Goal: Information Seeking & Learning: Learn about a topic

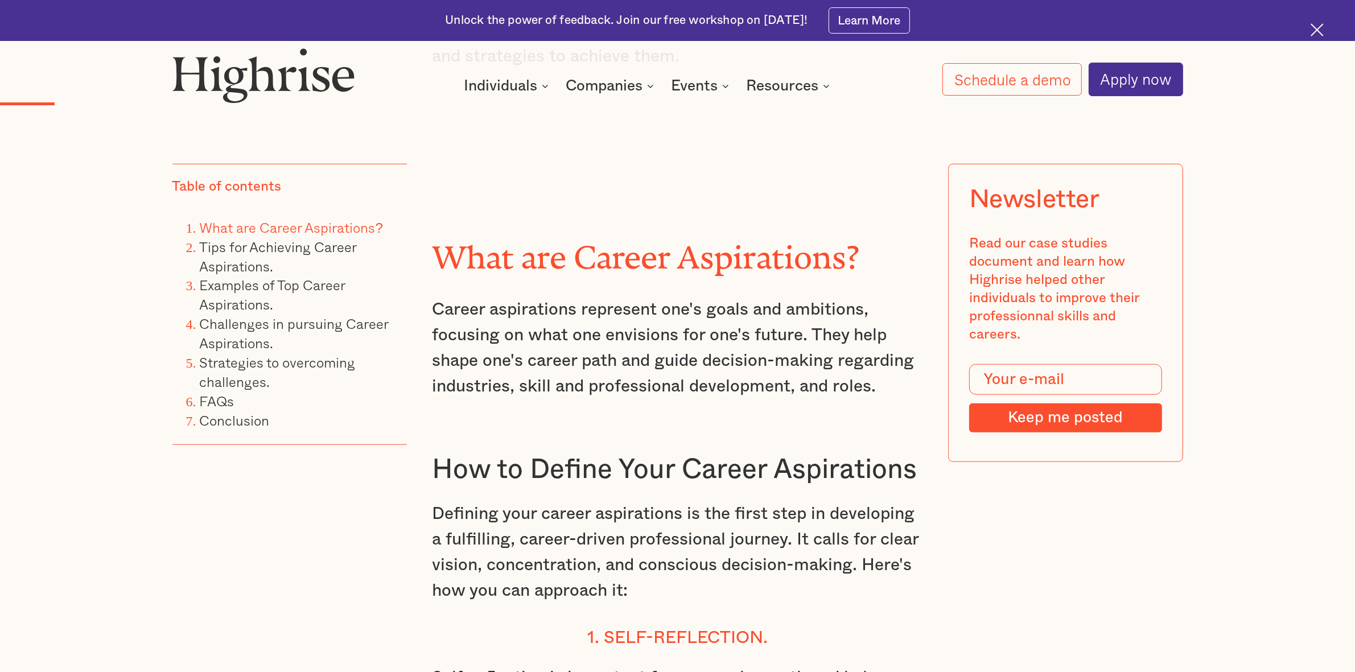
scroll to position [1494, 0]
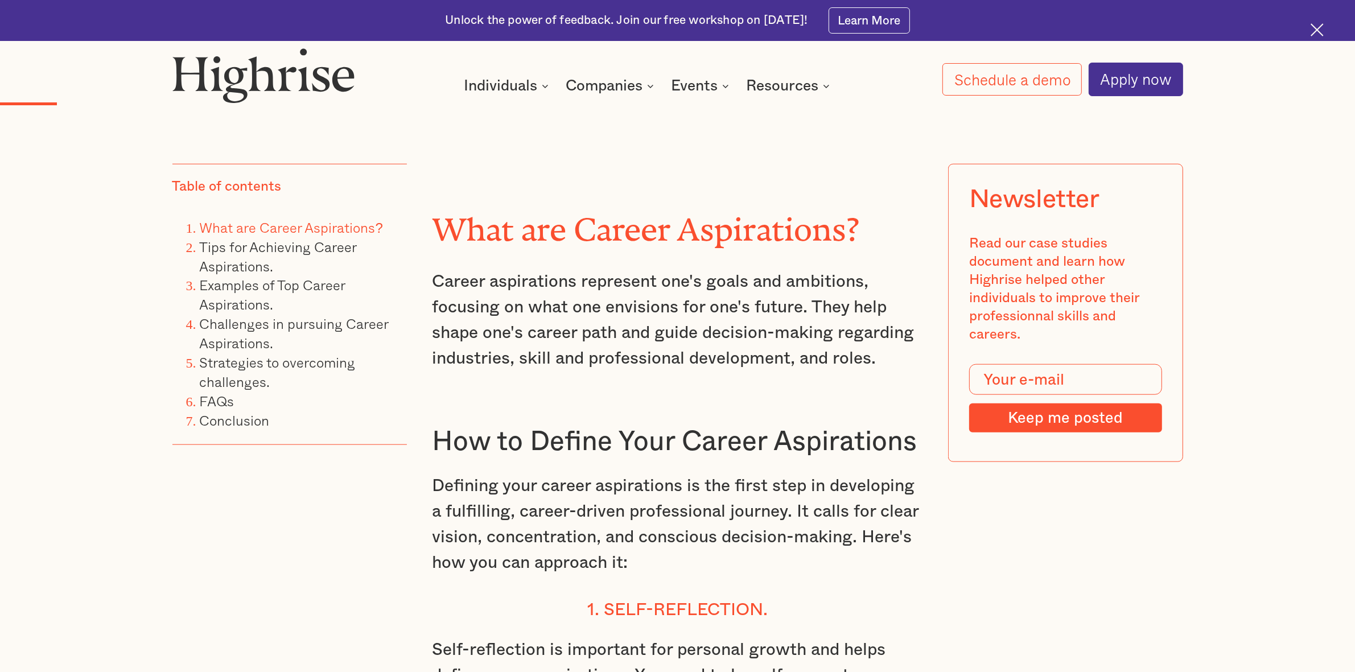
click at [545, 287] on p "Career aspirations represent one's goals and ambitions, focusing on what one en…" at bounding box center [677, 320] width 491 height 102
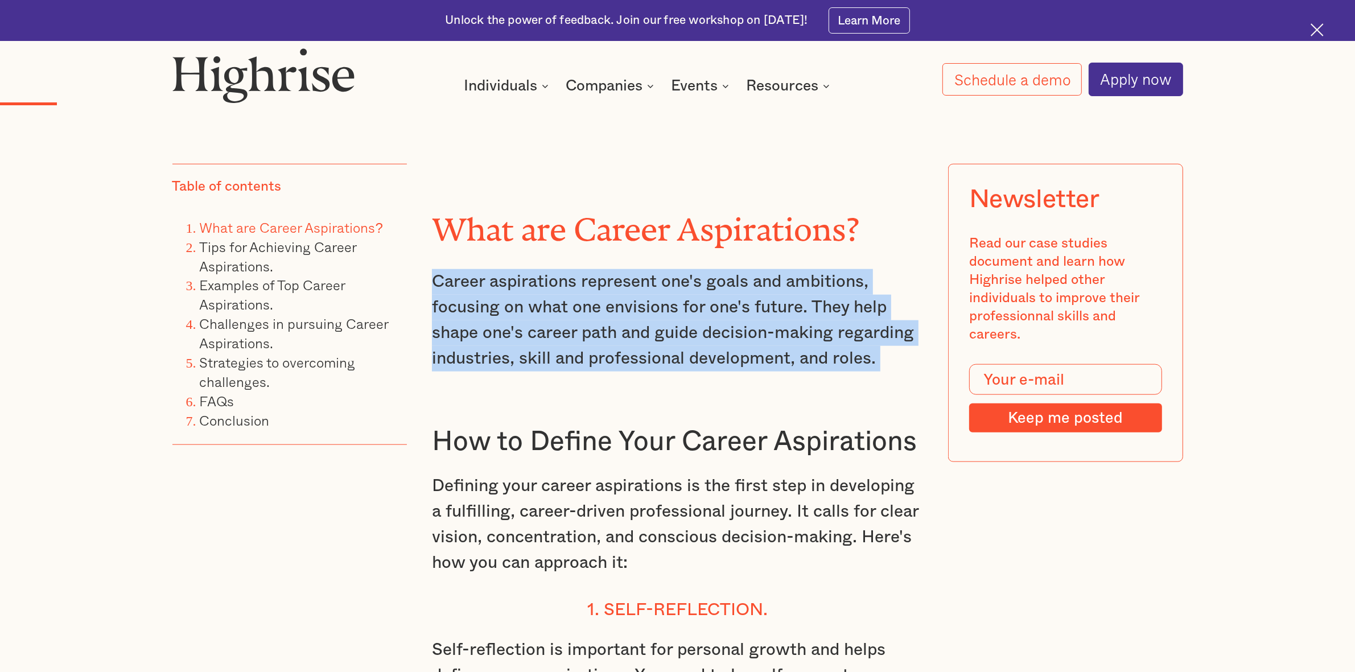
click at [545, 287] on p "Career aspirations represent one's goals and ambitions, focusing on what one en…" at bounding box center [677, 320] width 491 height 102
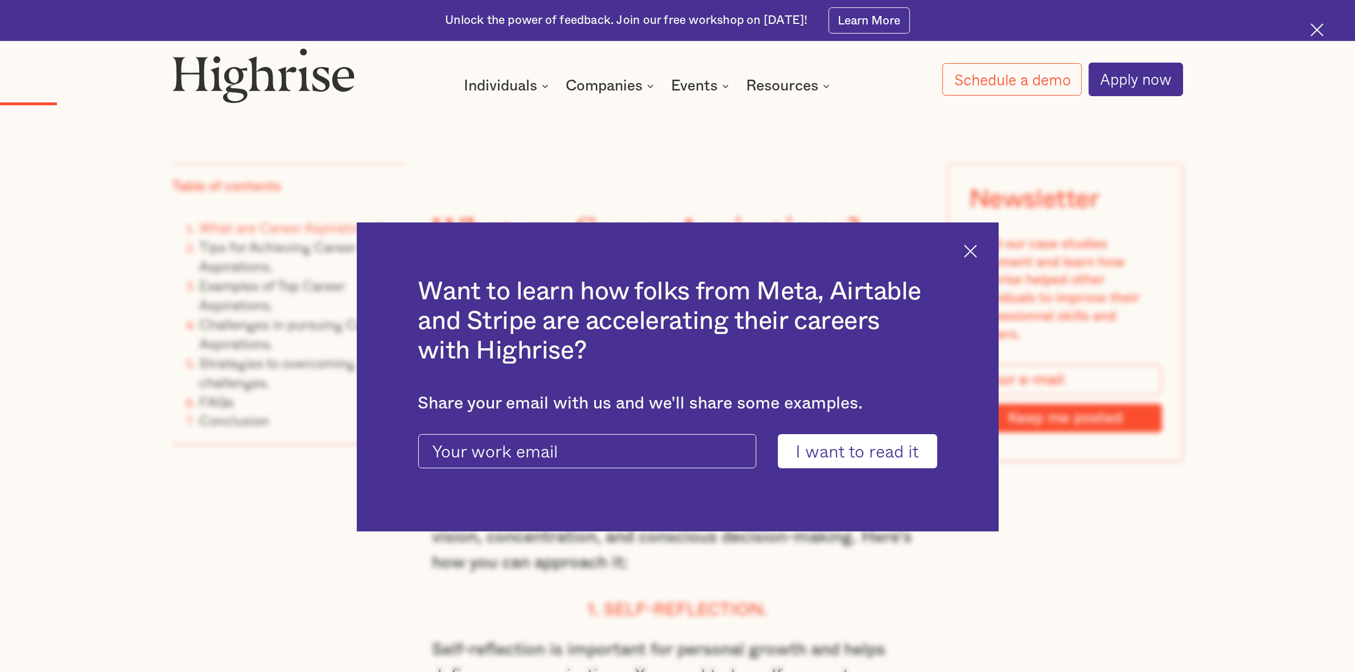
click at [967, 243] on div "Want to learn how folks from Meta, Airtable and Stripe are accelerating their c…" at bounding box center [678, 376] width 642 height 309
click at [976, 249] on img at bounding box center [970, 251] width 13 height 13
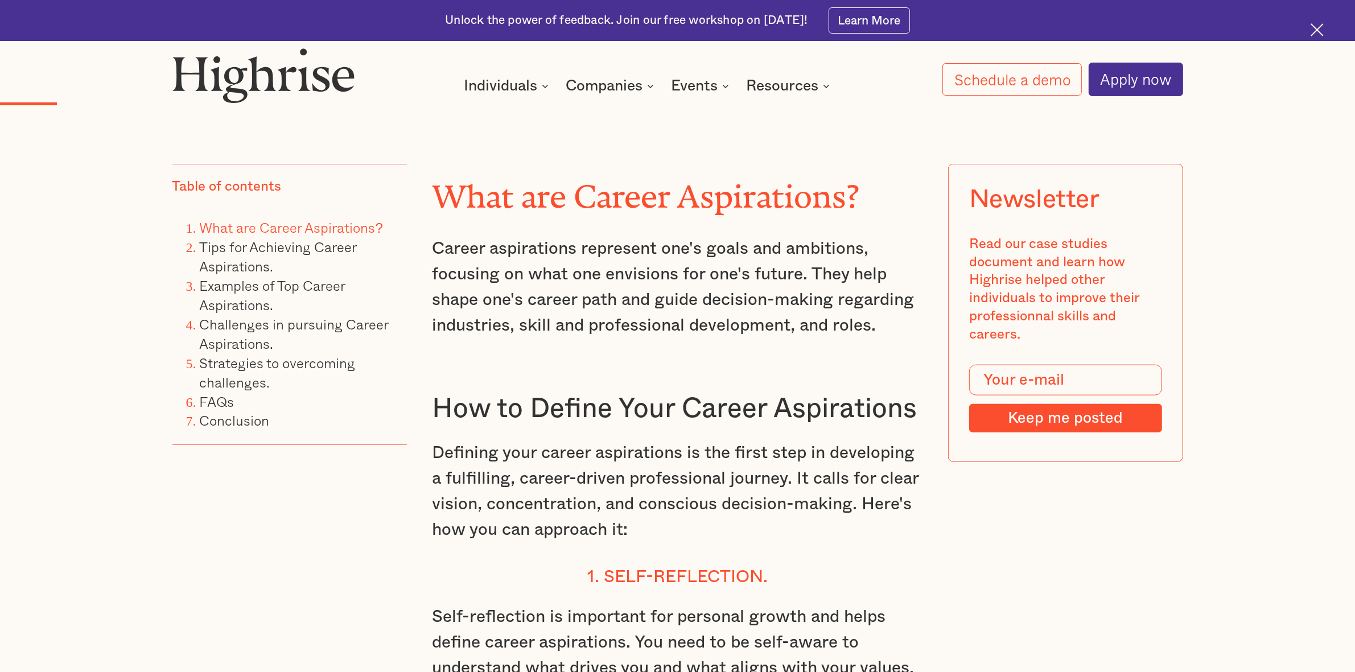
scroll to position [1565, 0]
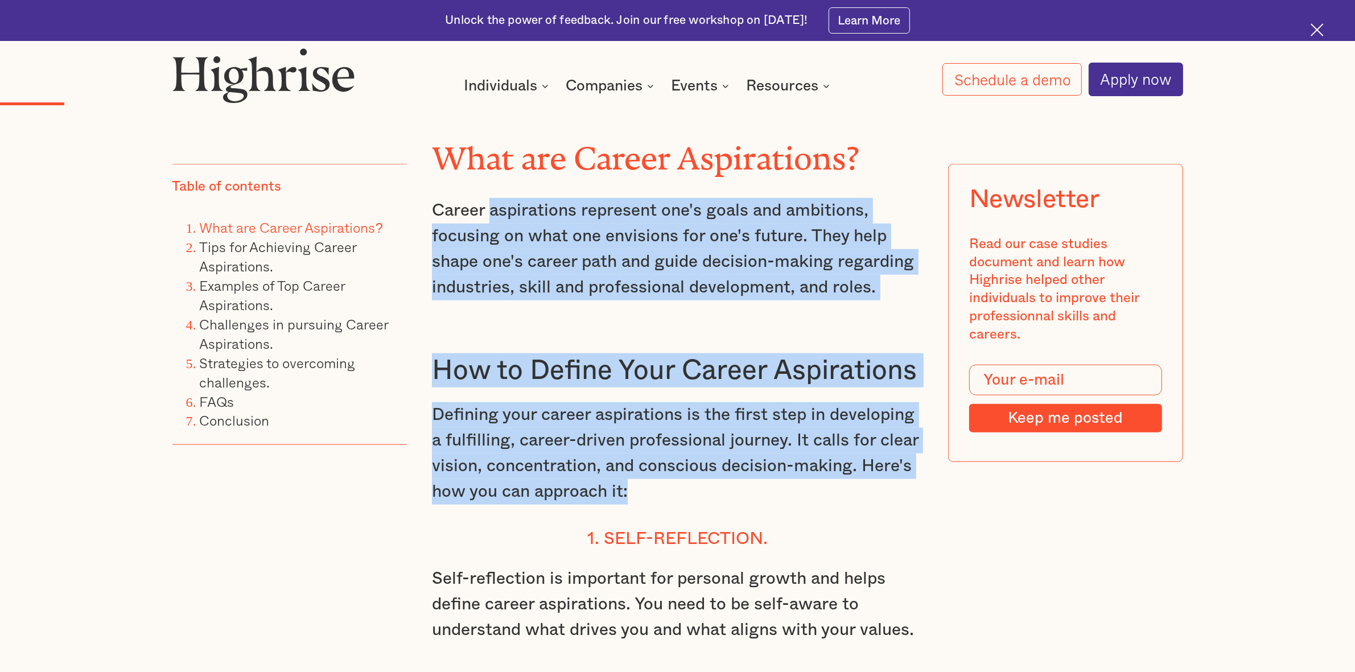
drag, startPoint x: 769, startPoint y: 496, endPoint x: 489, endPoint y: 230, distance: 385.6
click at [536, 260] on p "Career aspirations represent one's goals and ambitions, focusing on what one en…" at bounding box center [677, 249] width 491 height 102
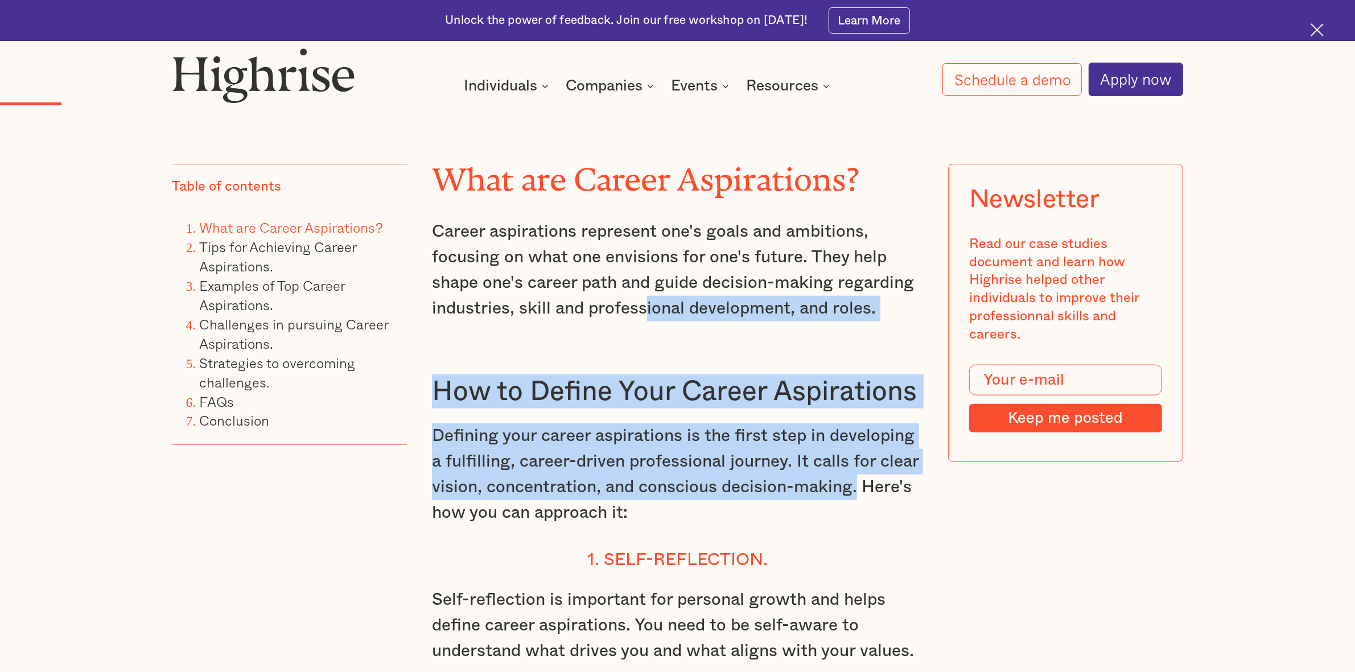
scroll to position [1494, 0]
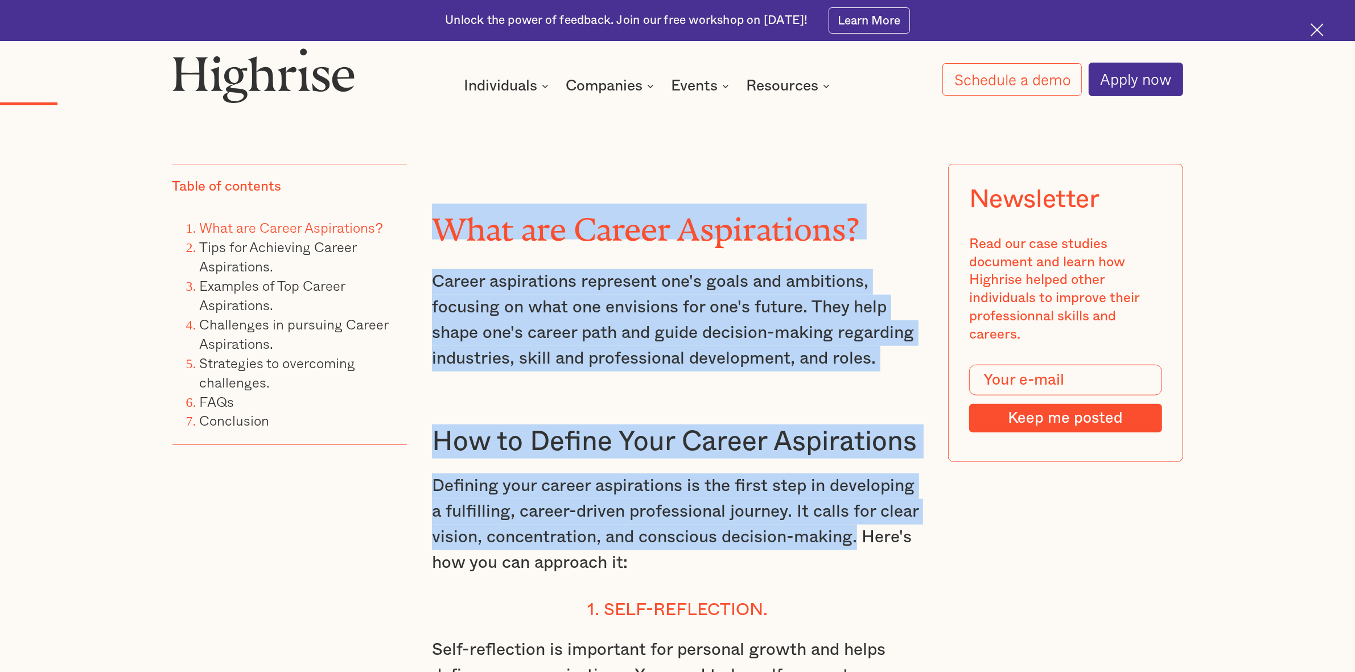
drag, startPoint x: 856, startPoint y: 345, endPoint x: 442, endPoint y: 249, distance: 425.3
copy div "What are Career Aspirations? Career aspirations represent one's goals and ambit…"
